Goal: Check status: Check status

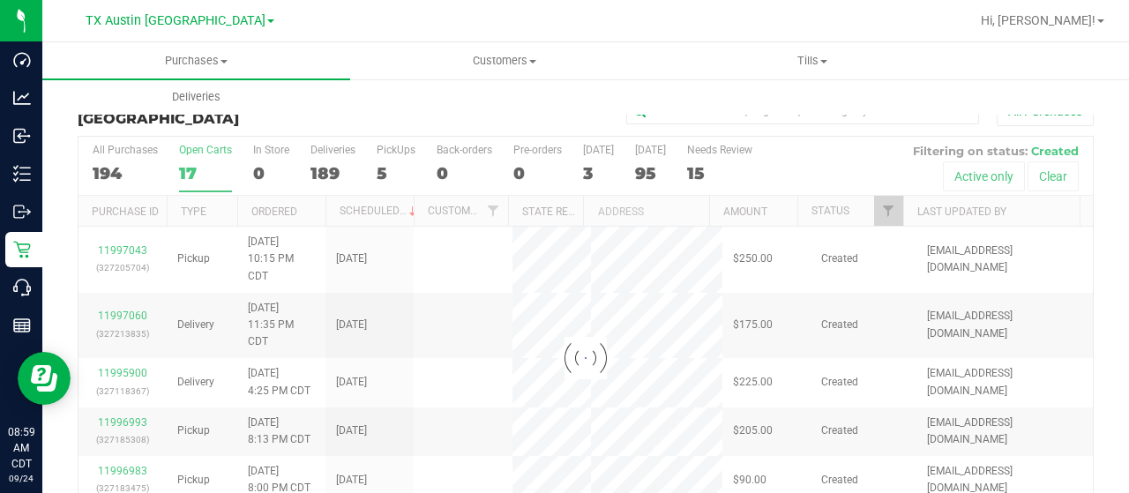
scroll to position [42, 0]
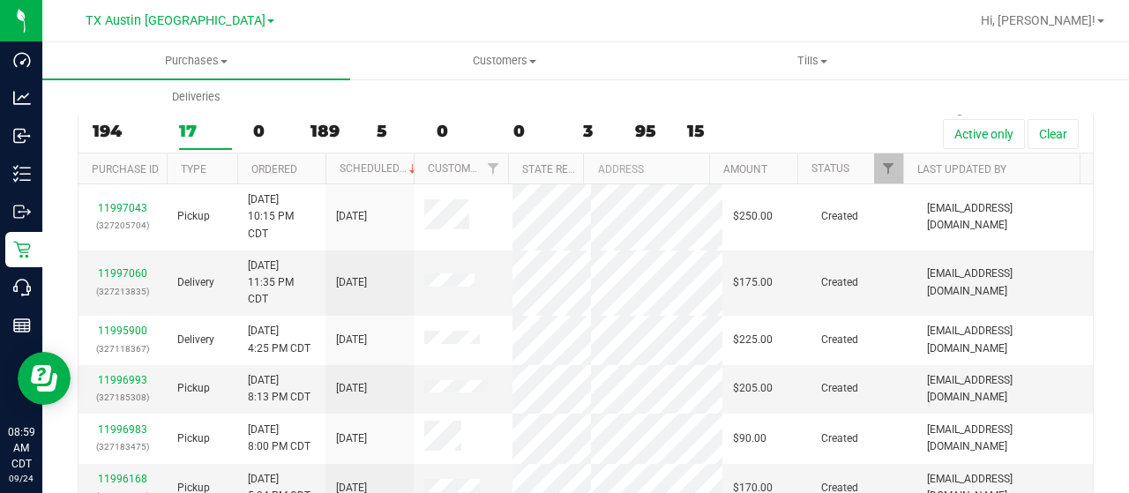
click at [159, 11] on link "TX Austin [GEOGRAPHIC_DATA]" at bounding box center [180, 19] width 189 height 17
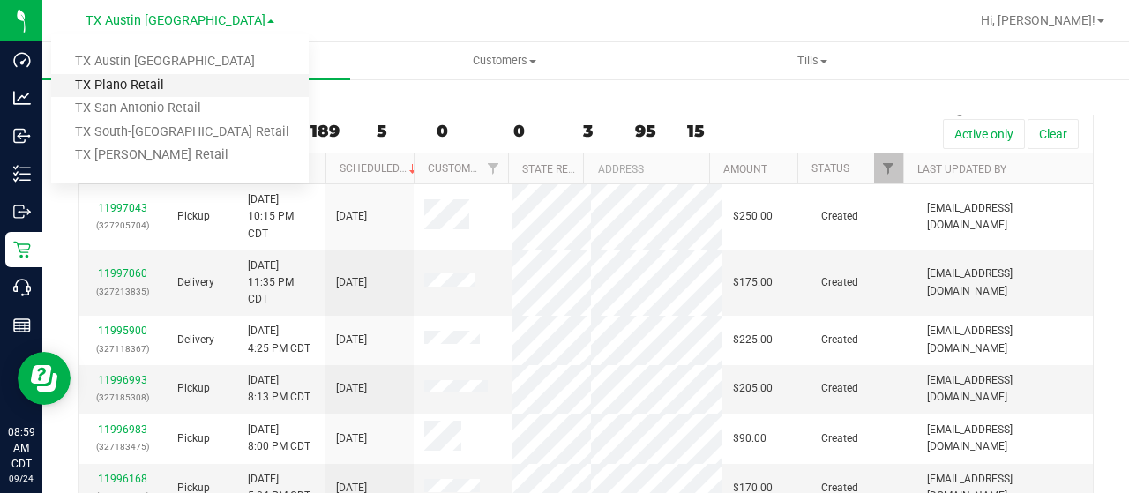
click at [143, 83] on link "TX Plano Retail" at bounding box center [179, 86] width 257 height 24
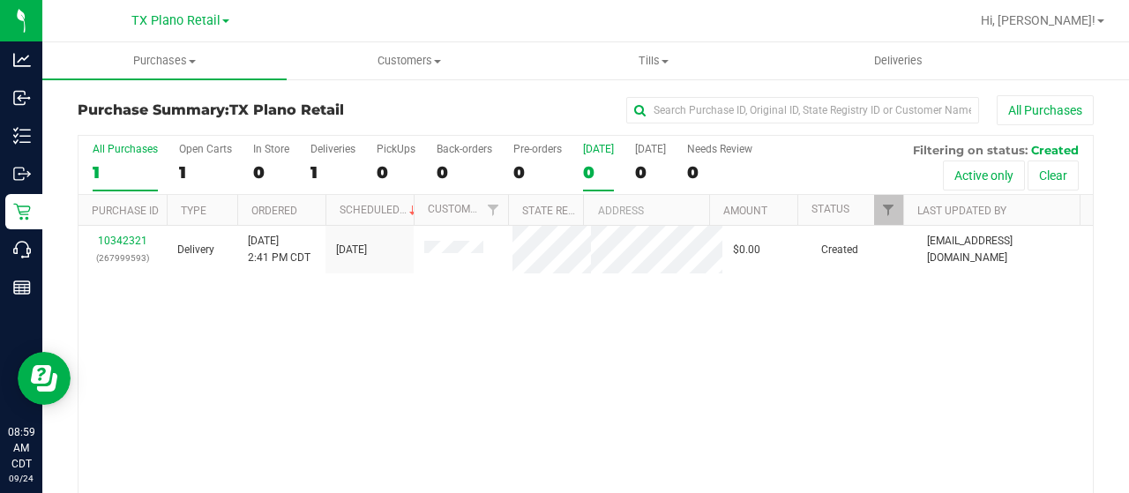
click at [586, 162] on div "0" at bounding box center [598, 172] width 31 height 20
click at [0, 0] on input "Today 0" at bounding box center [0, 0] width 0 height 0
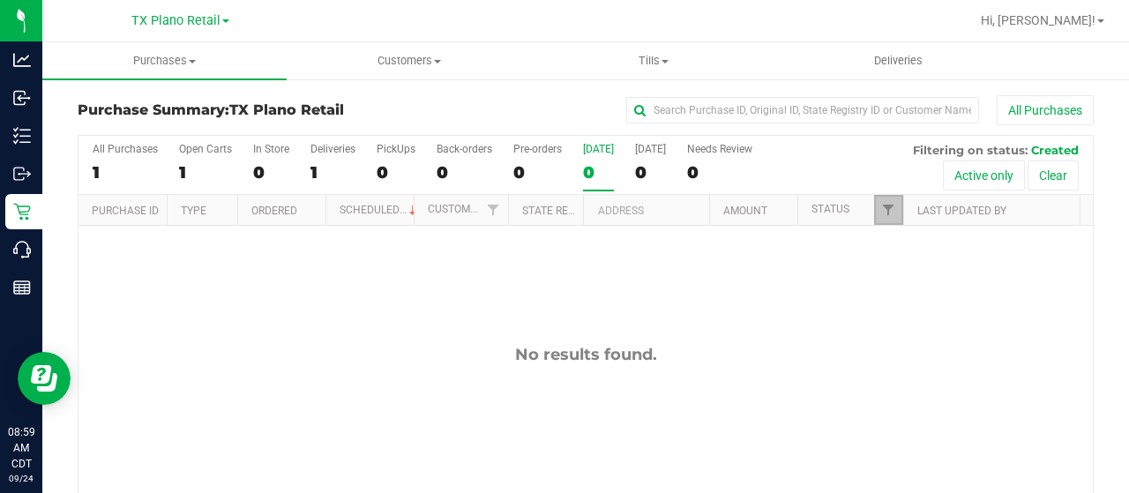
click at [875, 196] on link "Filter" at bounding box center [888, 210] width 29 height 30
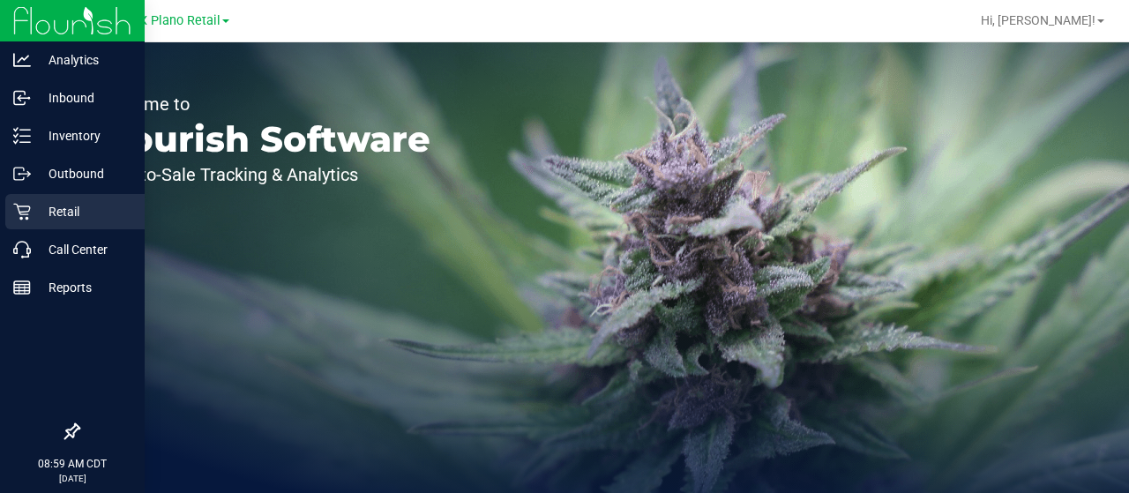
click at [31, 203] on p "Retail" at bounding box center [84, 211] width 106 height 21
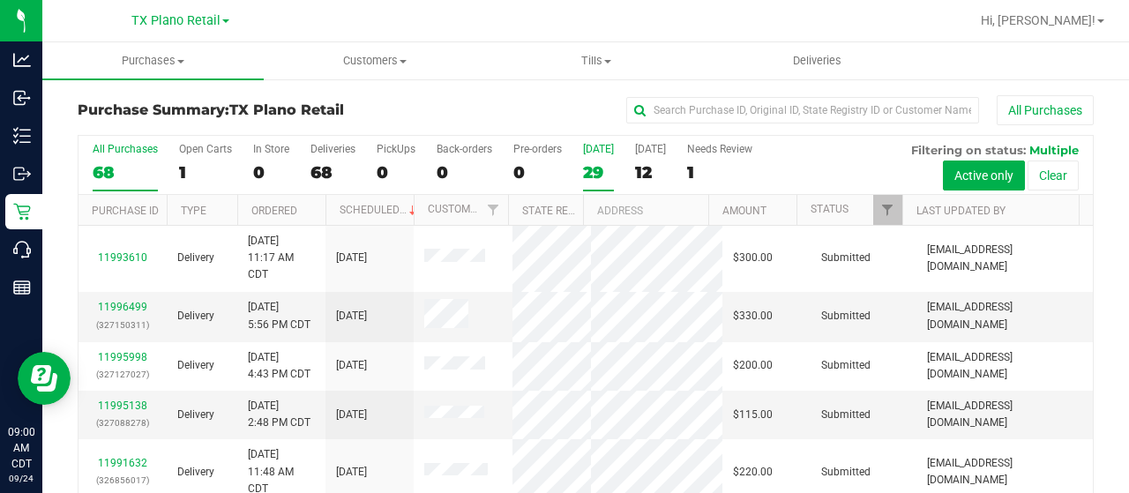
click at [600, 152] on div "[DATE]" at bounding box center [598, 149] width 31 height 12
click at [0, 0] on input "[DATE] 29" at bounding box center [0, 0] width 0 height 0
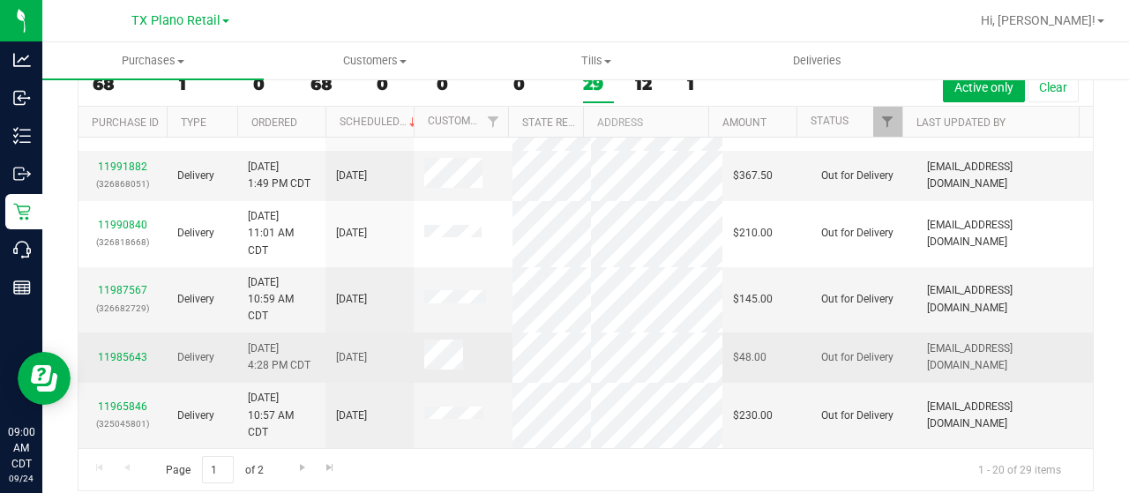
scroll to position [101, 0]
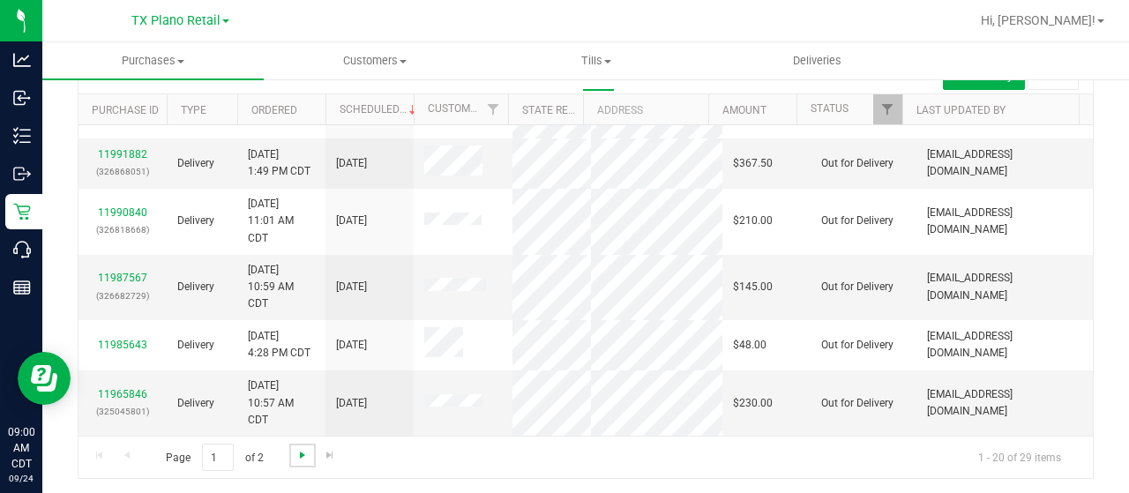
click at [303, 454] on span "Go to the next page" at bounding box center [302, 455] width 14 height 14
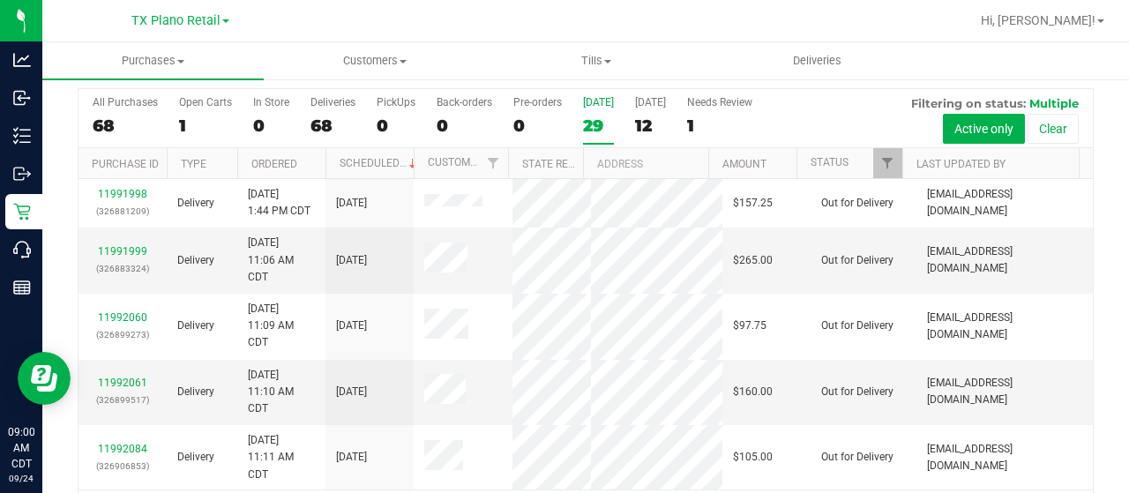
scroll to position [0, 0]
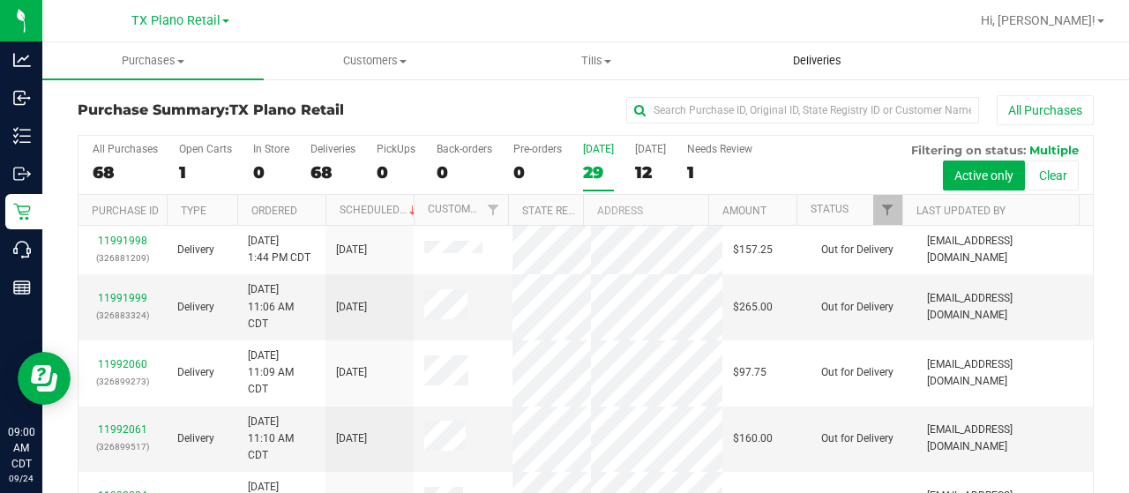
click at [821, 56] on span "Deliveries" at bounding box center [817, 61] width 96 height 16
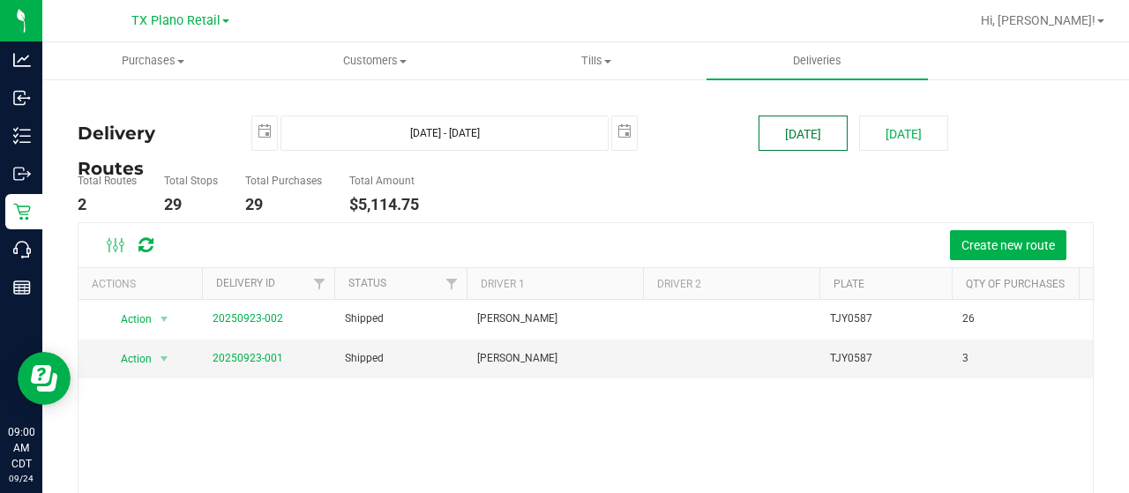
click at [789, 126] on button "[DATE]" at bounding box center [802, 133] width 89 height 35
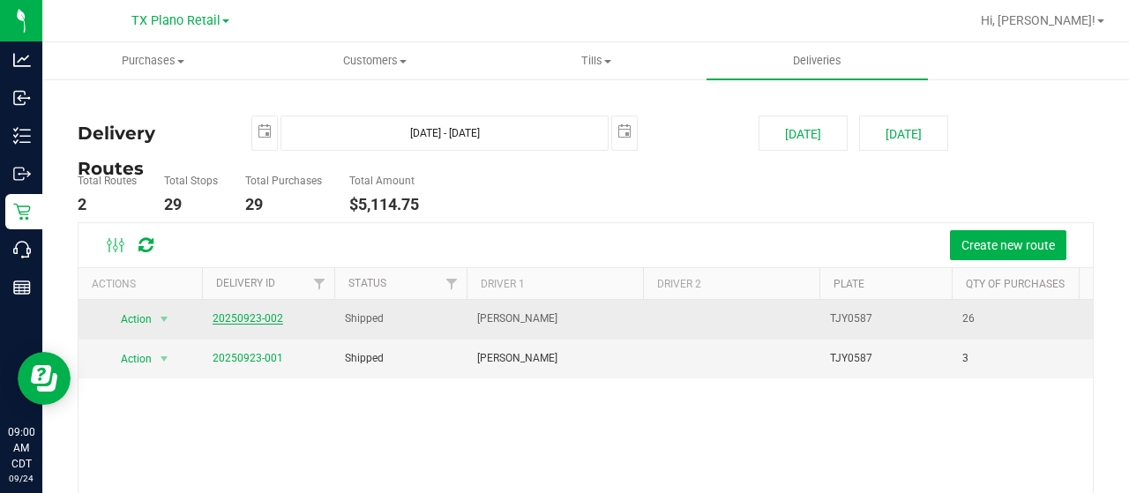
click at [235, 314] on link "20250923-002" at bounding box center [248, 318] width 71 height 12
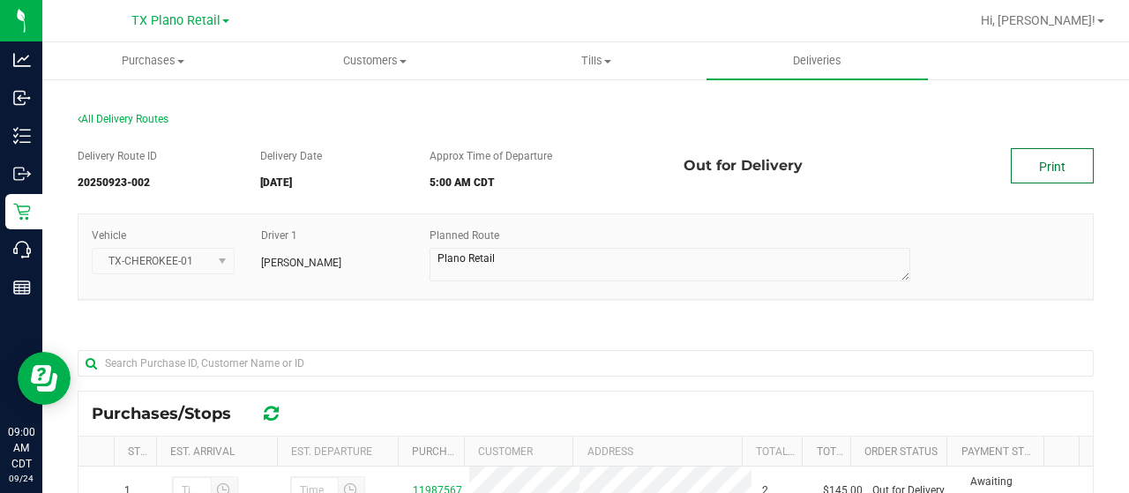
click at [1051, 168] on link "Print" at bounding box center [1052, 165] width 83 height 35
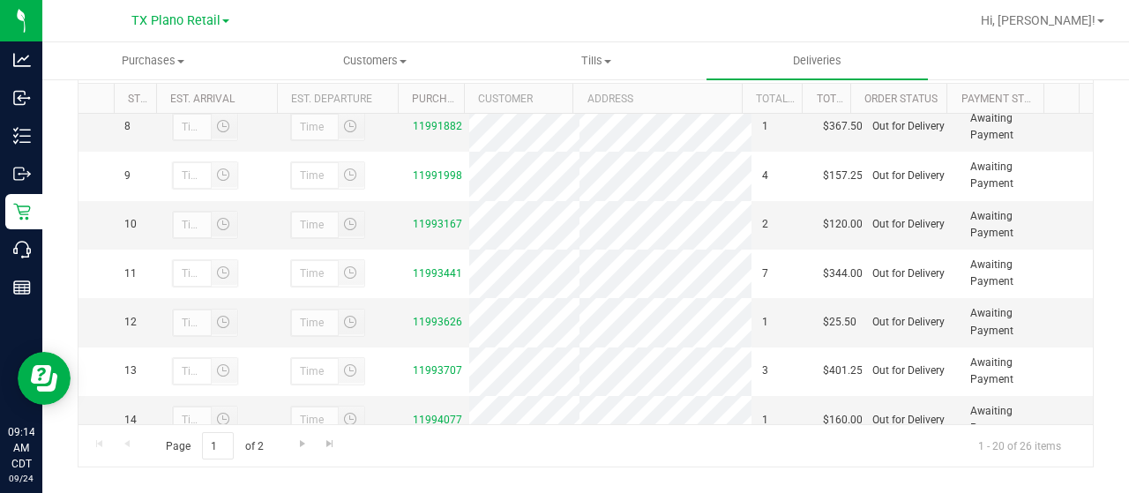
scroll to position [441, 0]
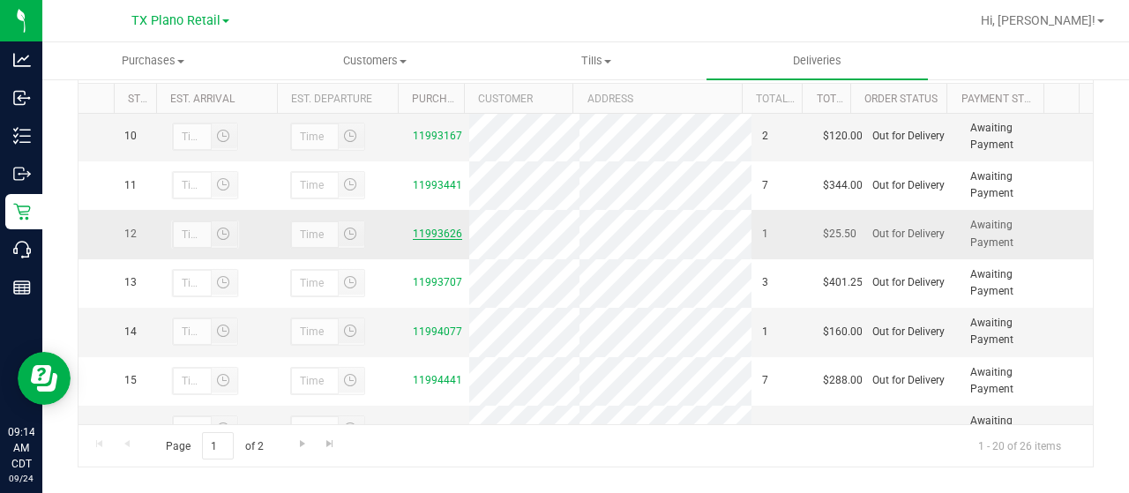
click at [433, 240] on link "11993626" at bounding box center [437, 234] width 49 height 12
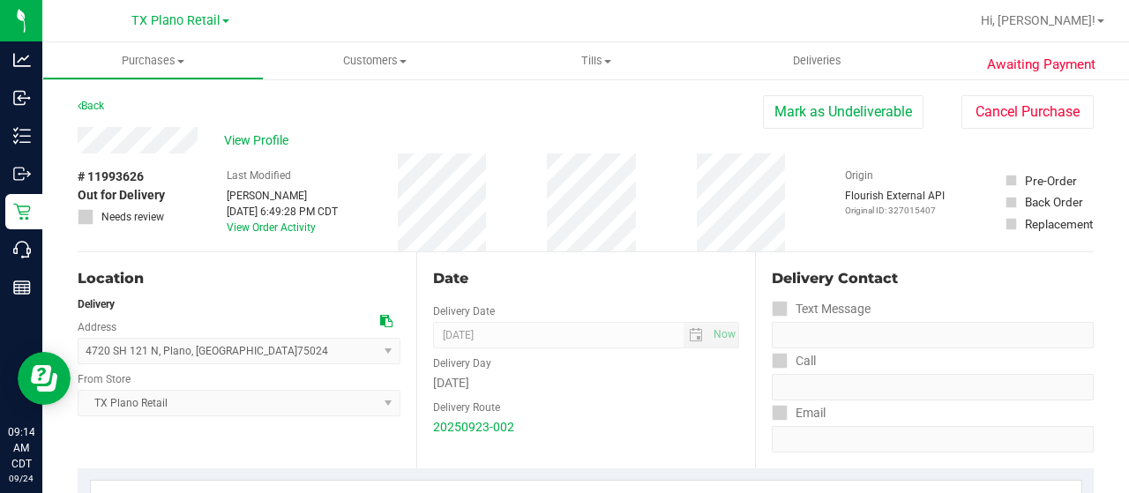
click at [155, 139] on div "View Profile" at bounding box center [420, 140] width 685 height 26
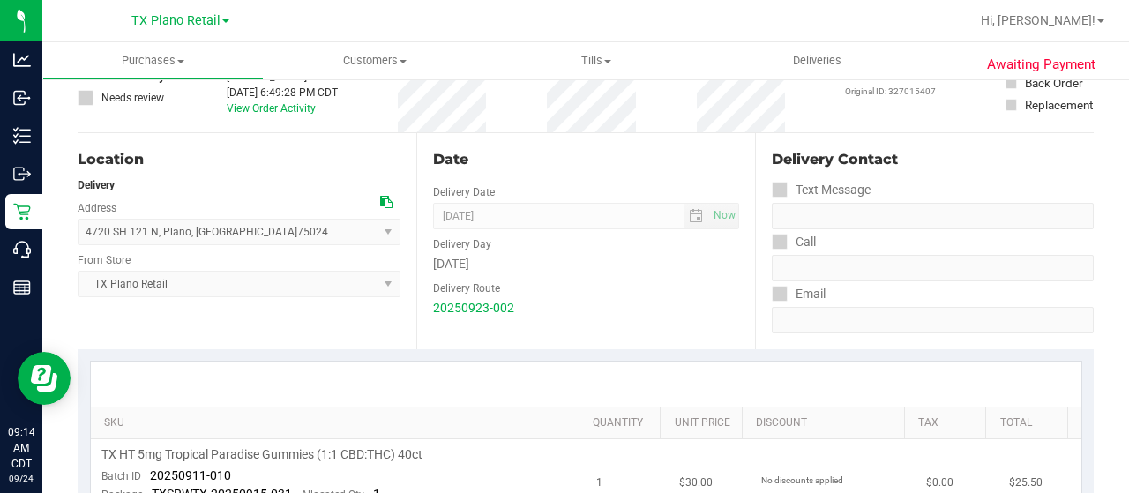
scroll to position [353, 0]
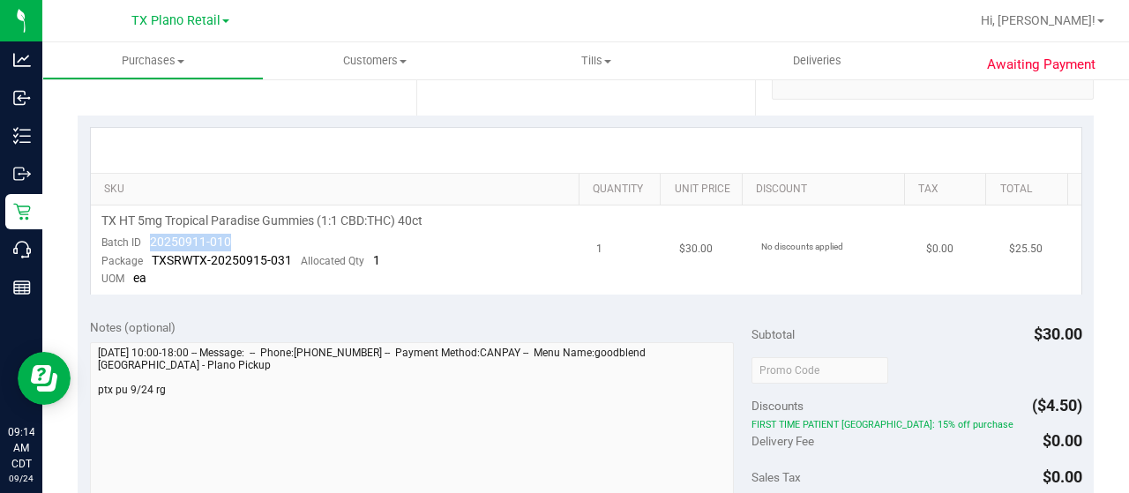
drag, startPoint x: 238, startPoint y: 241, endPoint x: 148, endPoint y: 239, distance: 90.0
click at [148, 239] on td "TX HT 5mg Tropical Paradise Gummies (1:1 CBD:THC) 40ct Batch ID 20250911-010 Pa…" at bounding box center [339, 249] width 496 height 89
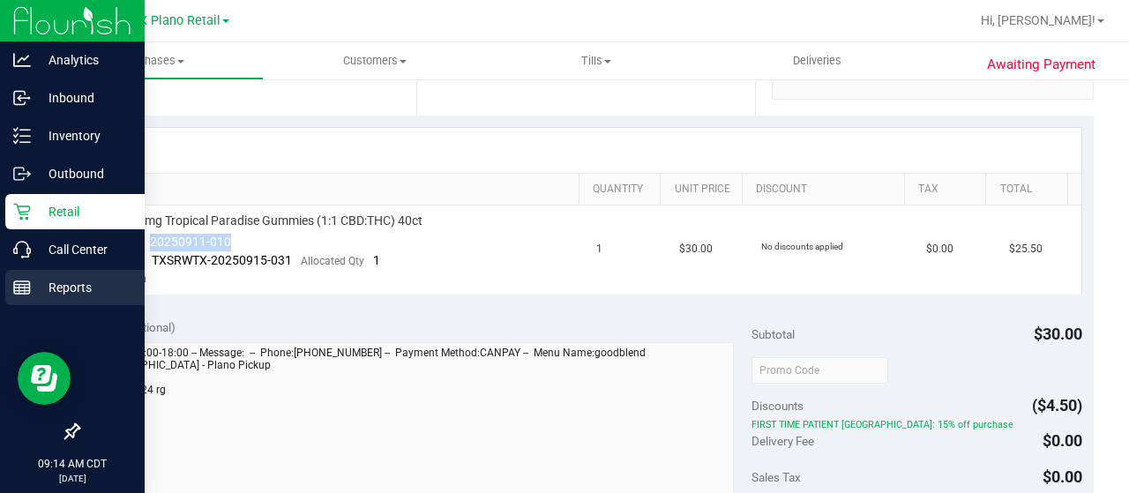
copy span "20250911-010"
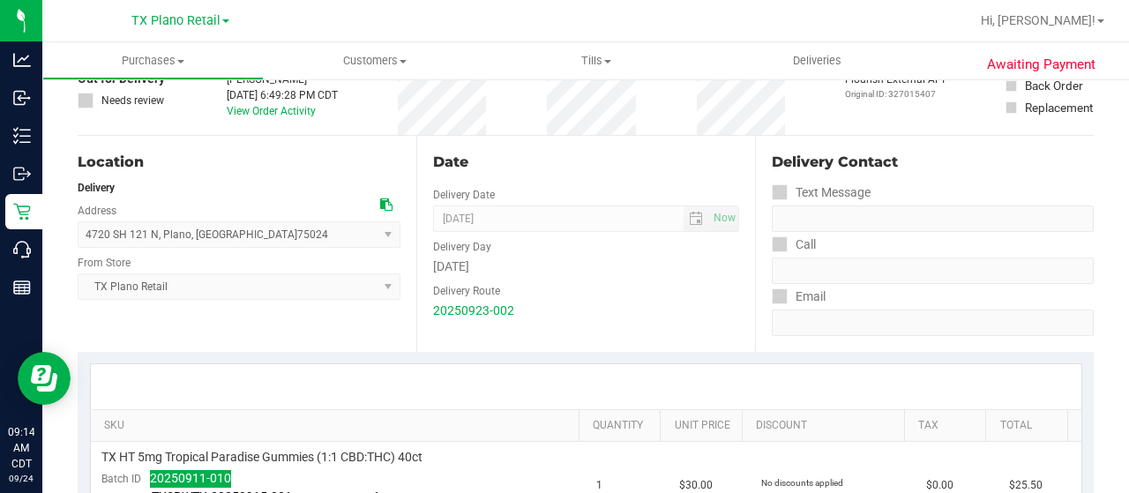
scroll to position [0, 0]
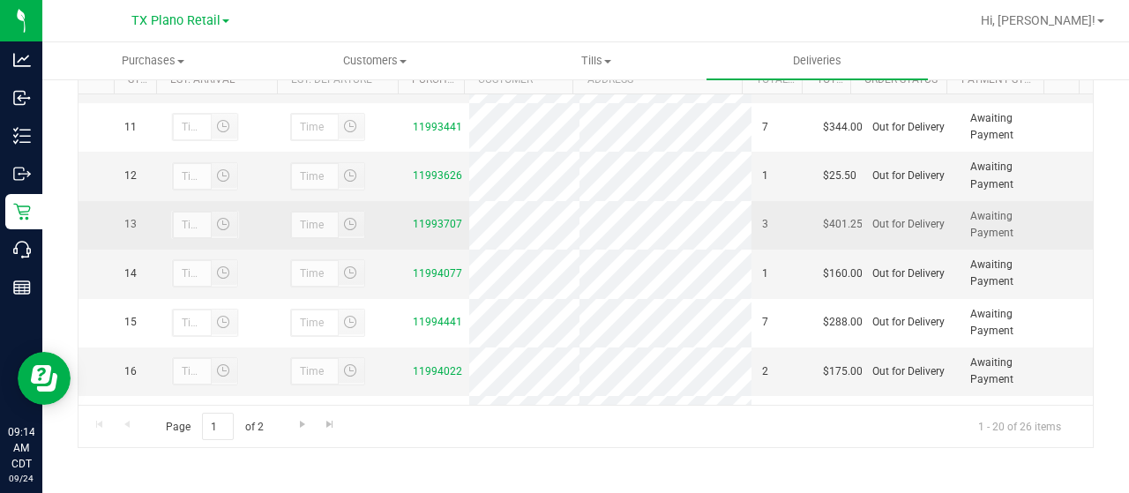
scroll to position [441, 0]
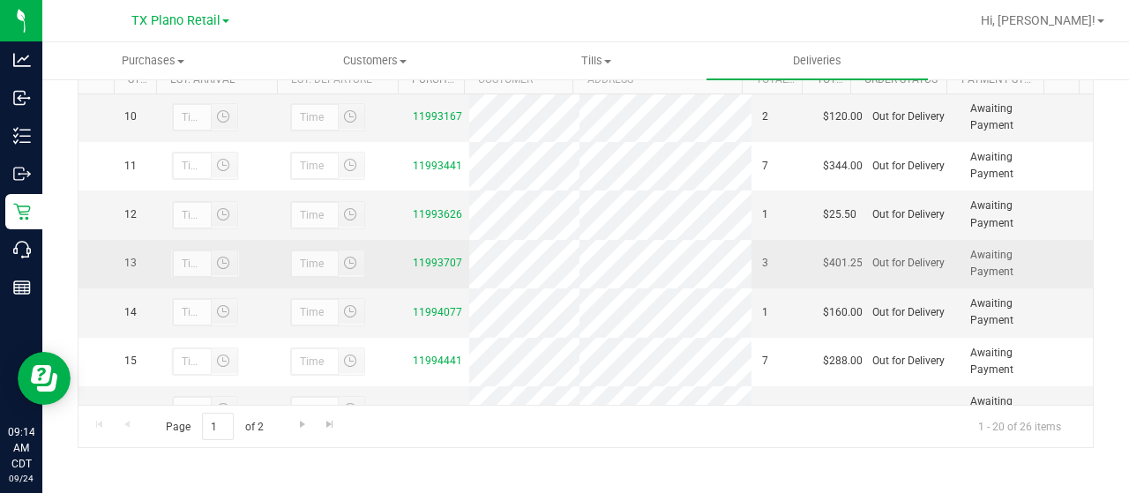
click at [409, 265] on td "11993707" at bounding box center [435, 264] width 67 height 48
click at [419, 269] on link "11993707" at bounding box center [437, 263] width 49 height 12
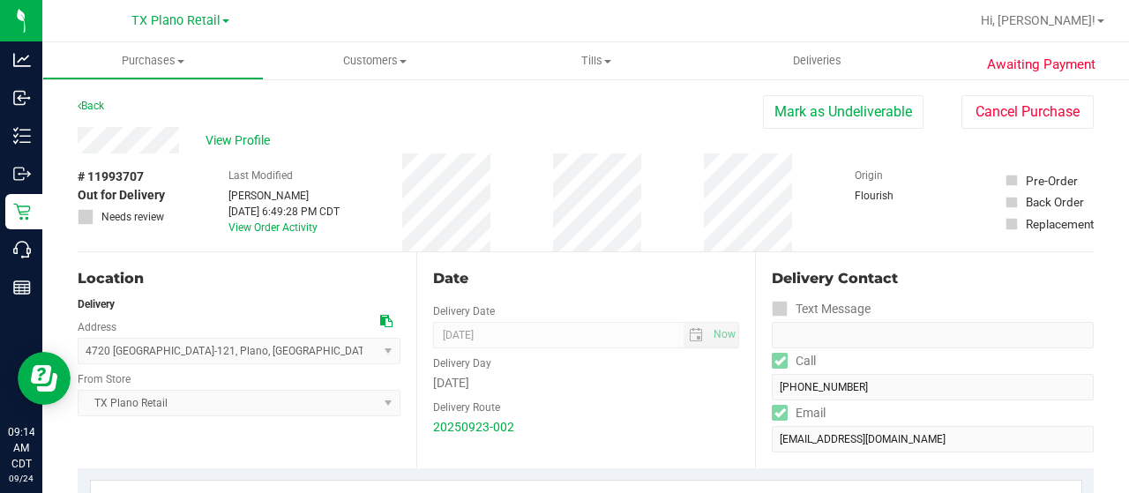
click at [133, 138] on div "View Profile" at bounding box center [420, 140] width 685 height 26
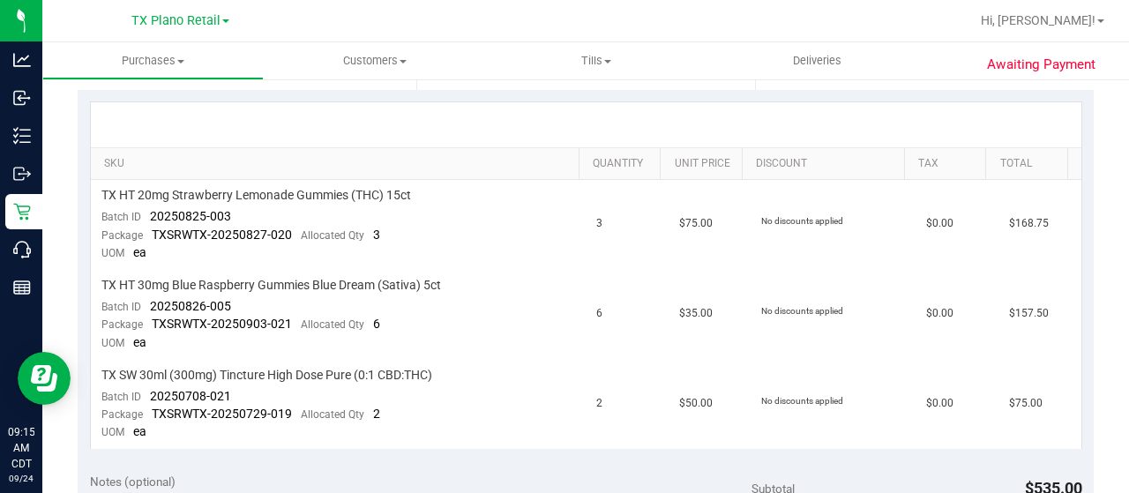
scroll to position [441, 0]
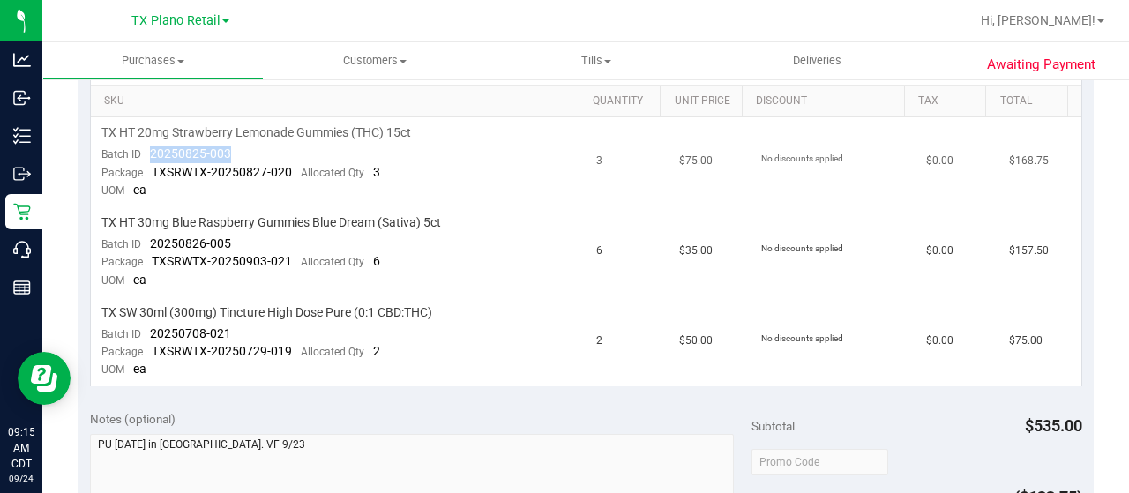
drag, startPoint x: 228, startPoint y: 156, endPoint x: 145, endPoint y: 151, distance: 82.2
click at [145, 151] on div "Batch ID 20250825-003" at bounding box center [166, 154] width 130 height 18
drag, startPoint x: 229, startPoint y: 238, endPoint x: 146, endPoint y: 243, distance: 83.1
click at [146, 243] on td "TX HT 30mg Blue Raspberry Gummies Blue Dream (Sativa) 5ct Batch ID 20250826-005…" at bounding box center [339, 252] width 496 height 90
drag, startPoint x: 225, startPoint y: 332, endPoint x: 145, endPoint y: 334, distance: 80.3
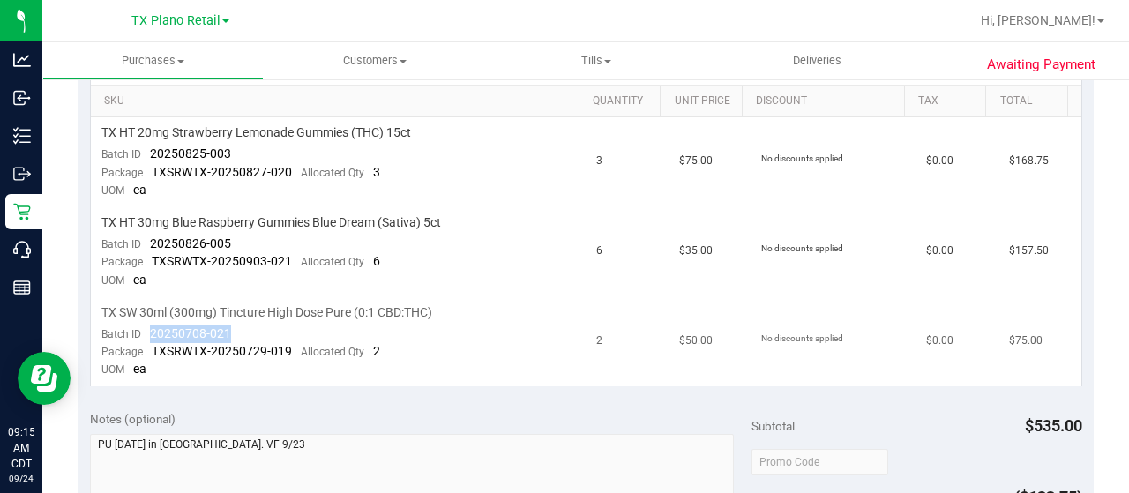
click at [145, 334] on td "TX SW 30ml (300mg) Tincture High Dose Pure (0:1 CBD:THC) Batch ID 20250708-021 …" at bounding box center [339, 341] width 496 height 89
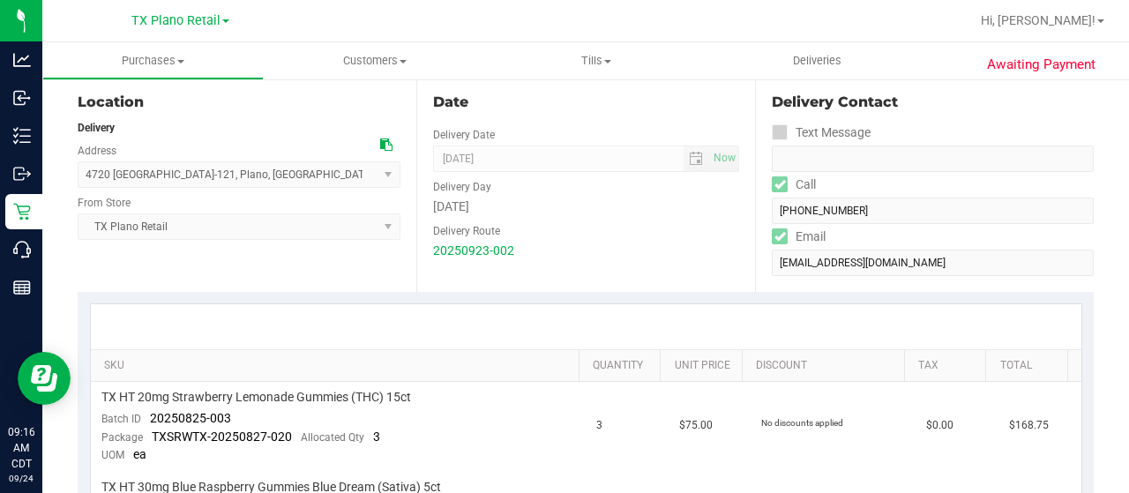
scroll to position [0, 0]
